Goal: Information Seeking & Learning: Understand process/instructions

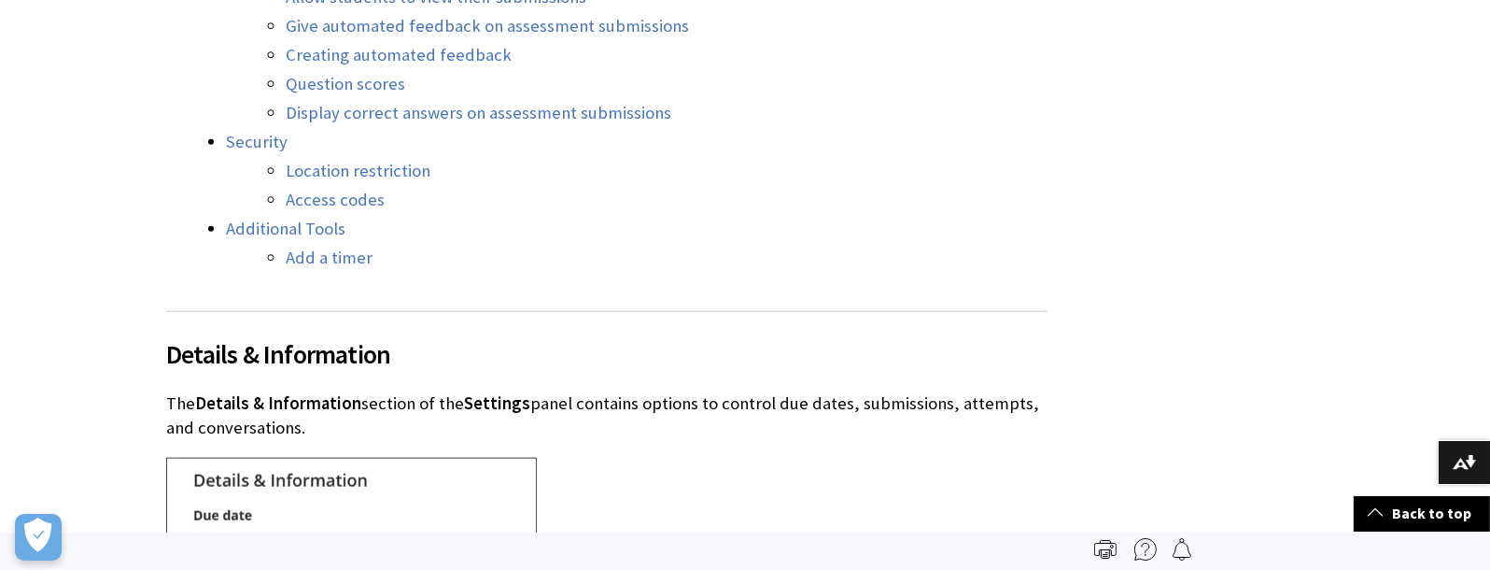
scroll to position [2260, 0]
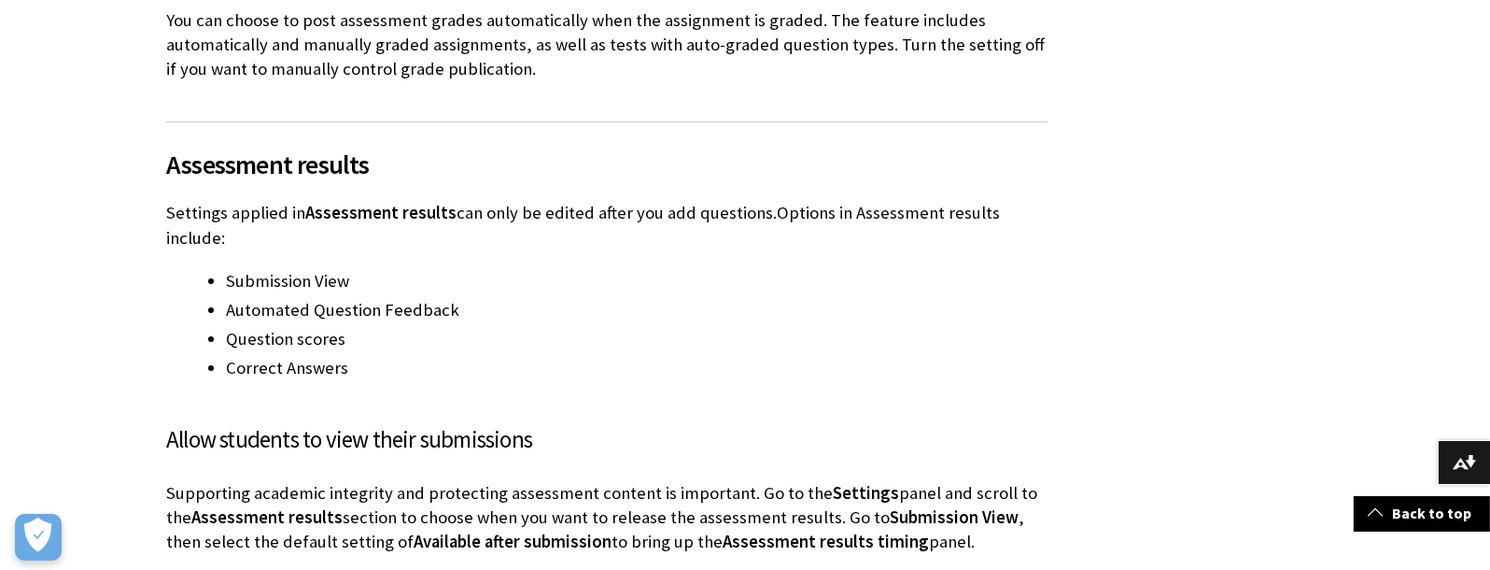
scroll to position [8131, 0]
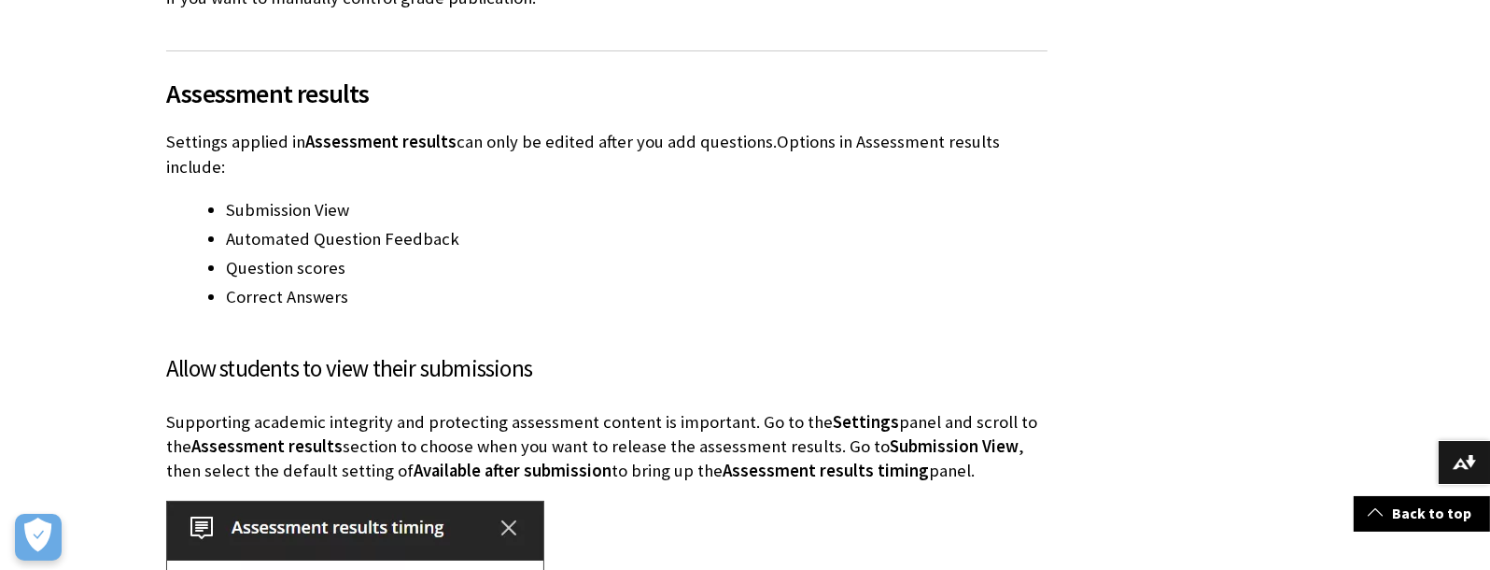
drag, startPoint x: 576, startPoint y: 184, endPoint x: 851, endPoint y: 184, distance: 274.5
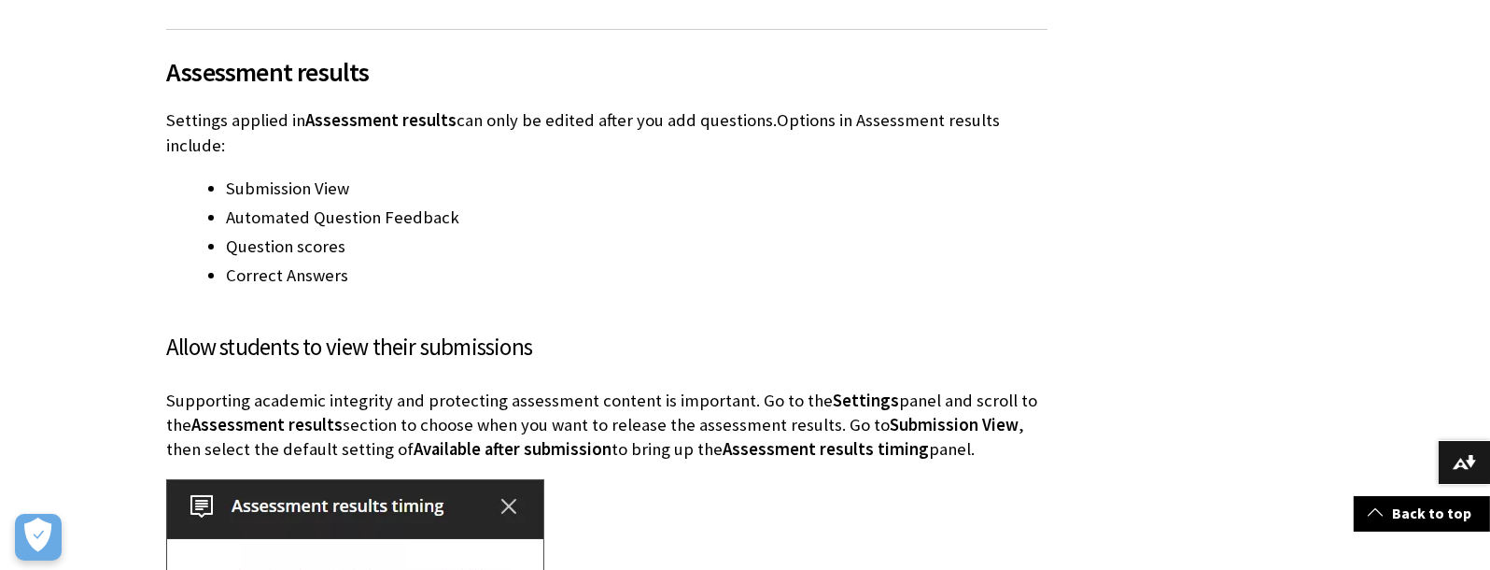
scroll to position [8205, 0]
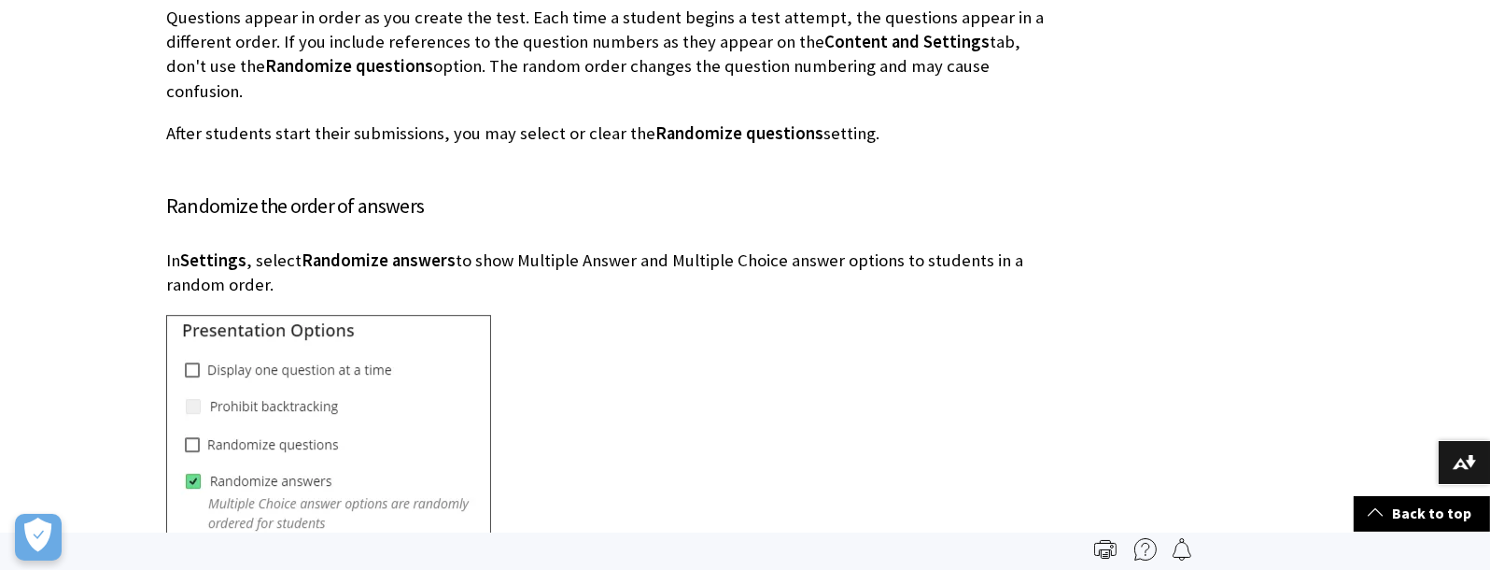
scroll to position [6213, 0]
